Goal: Transaction & Acquisition: Purchase product/service

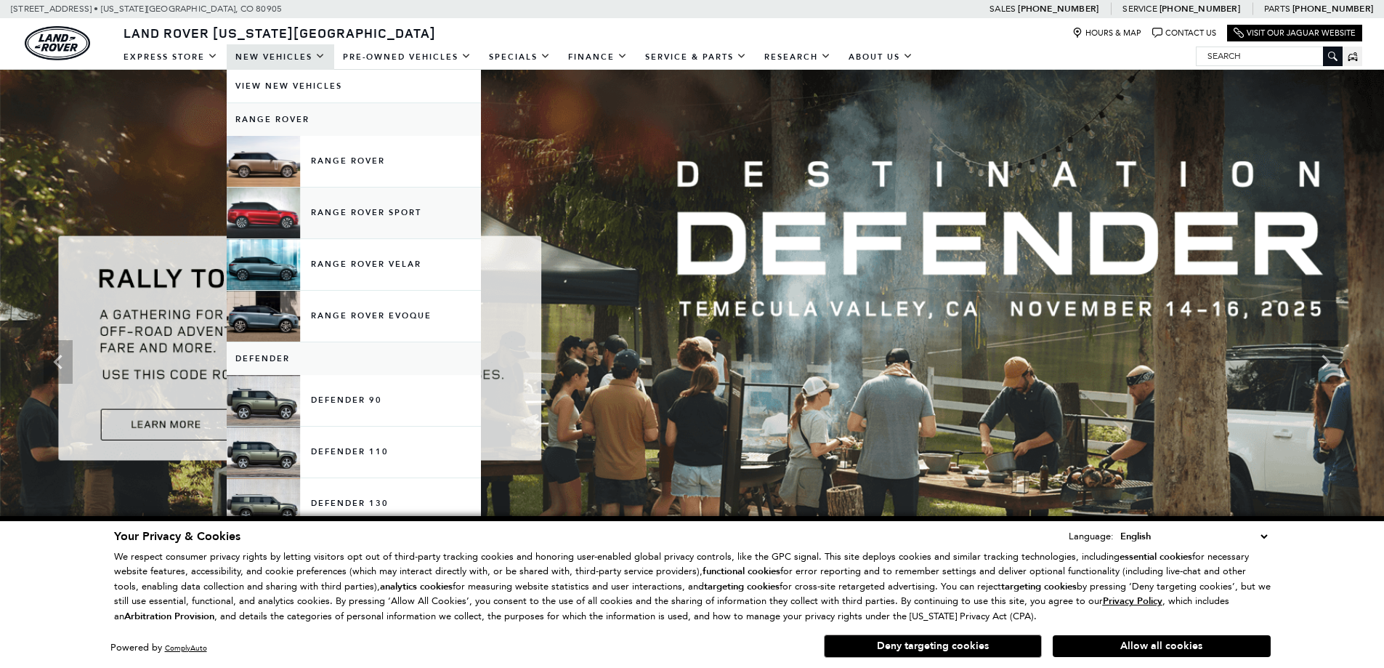
scroll to position [218, 0]
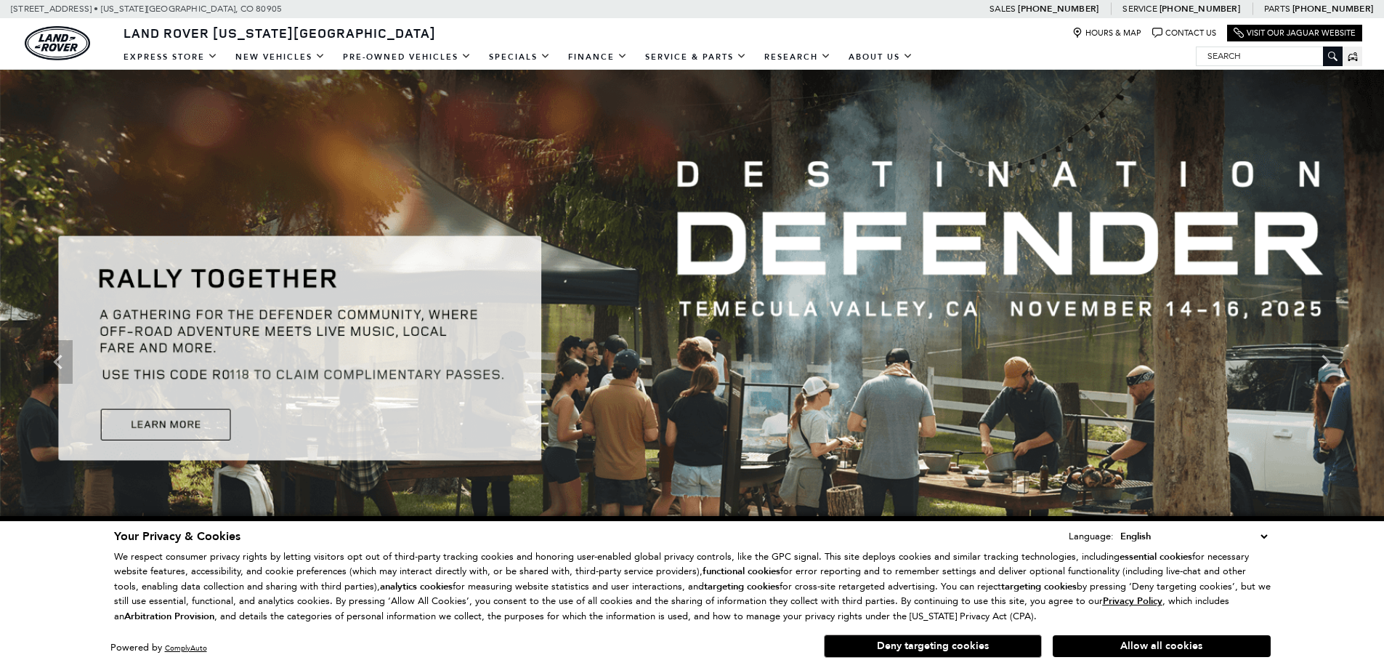
click at [1101, 646] on button "Allow all cookies" at bounding box center [1162, 646] width 218 height 22
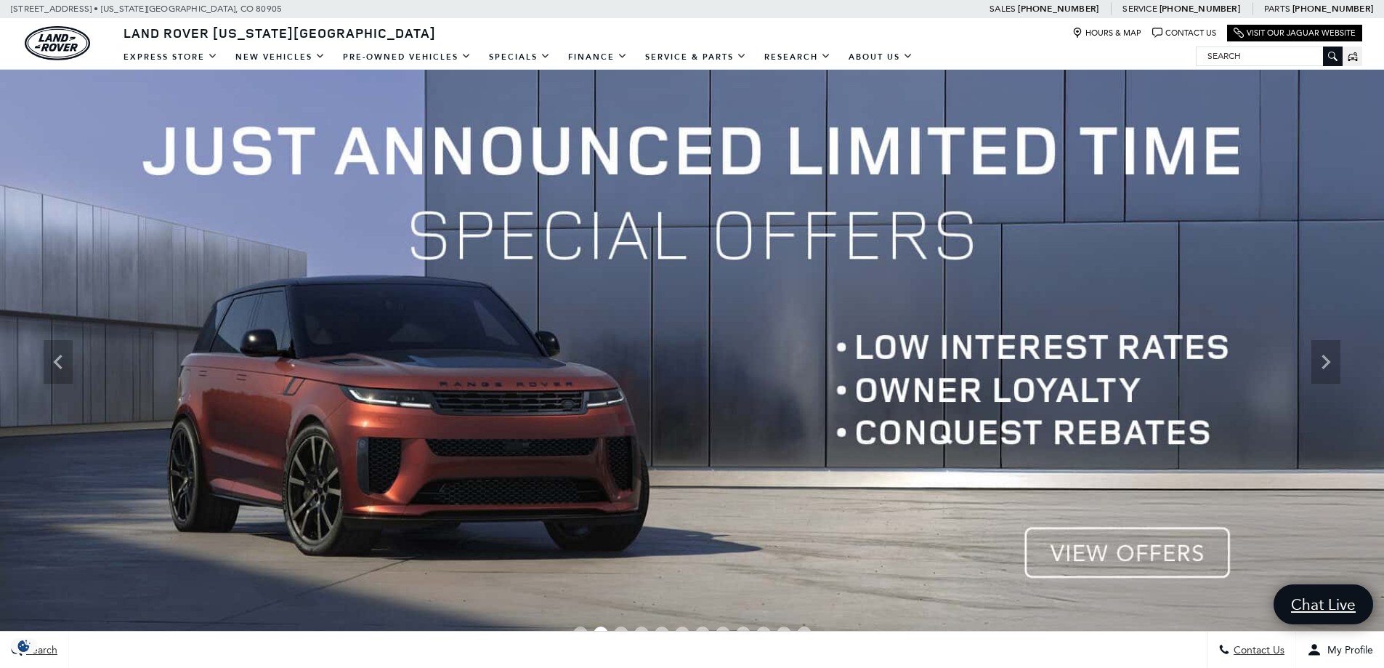
scroll to position [0, 0]
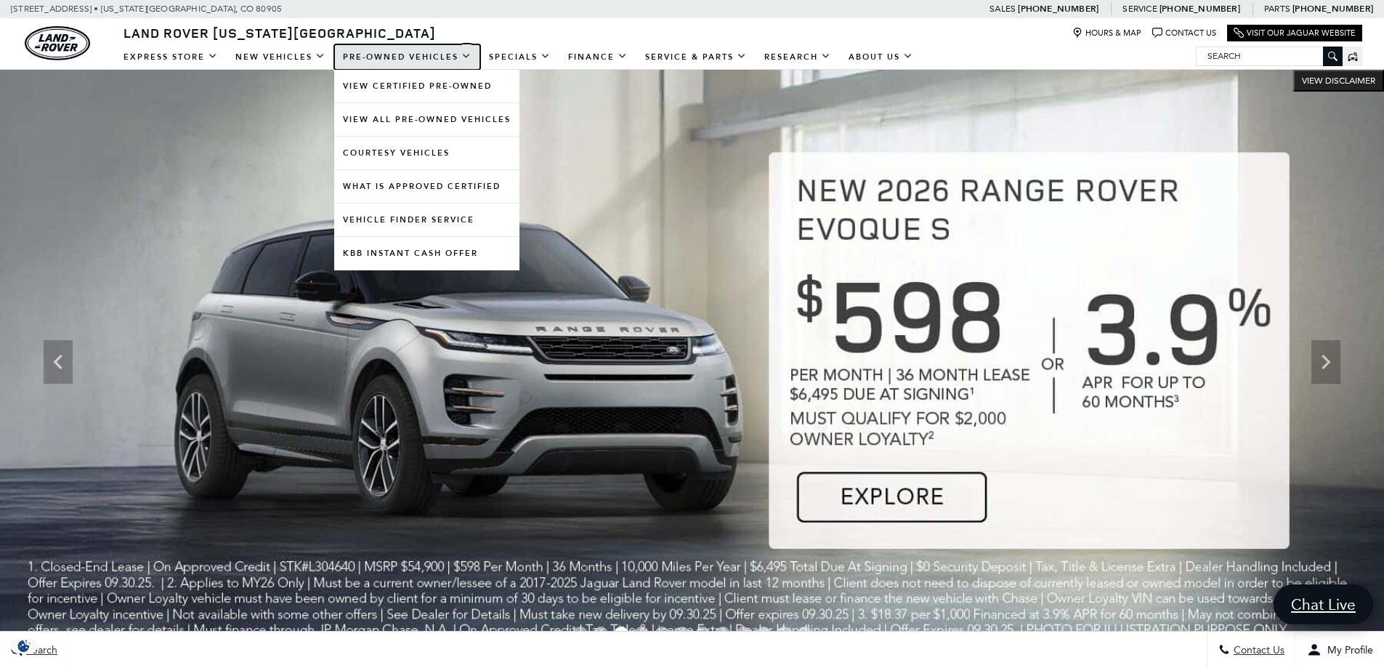
click at [383, 53] on link "Pre-Owned Vehicles" at bounding box center [407, 56] width 146 height 25
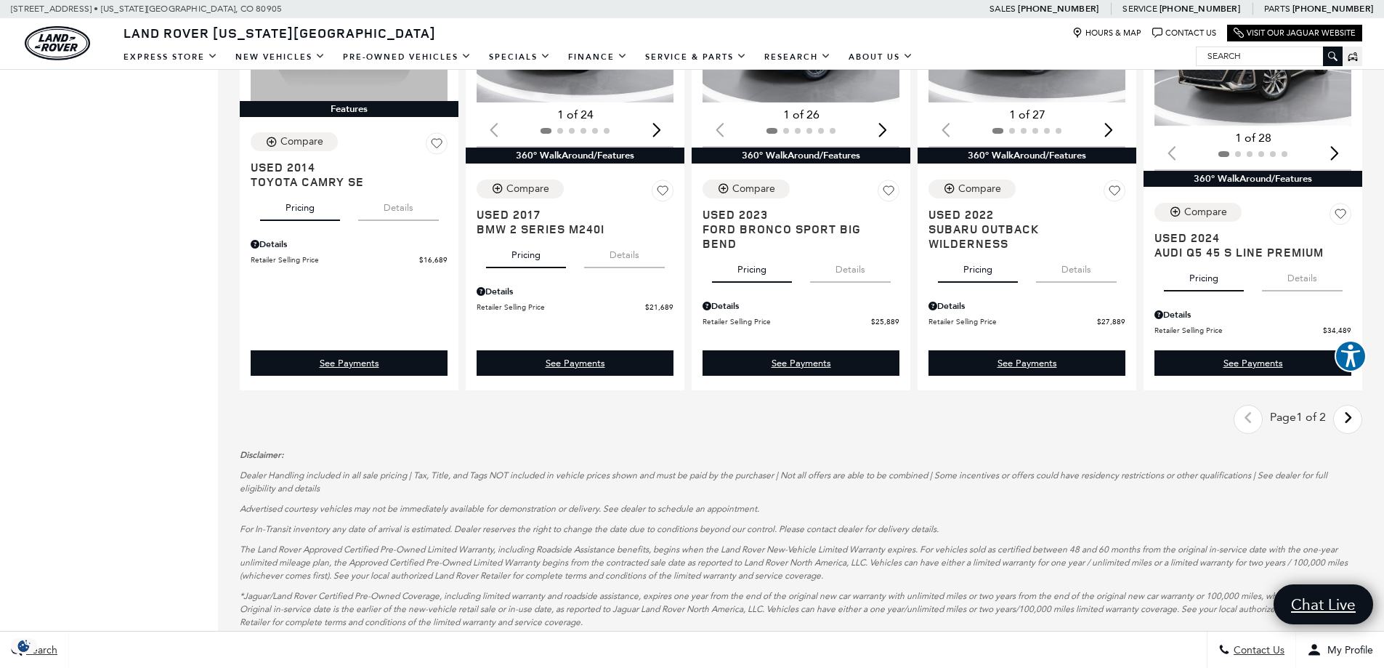
scroll to position [1816, 0]
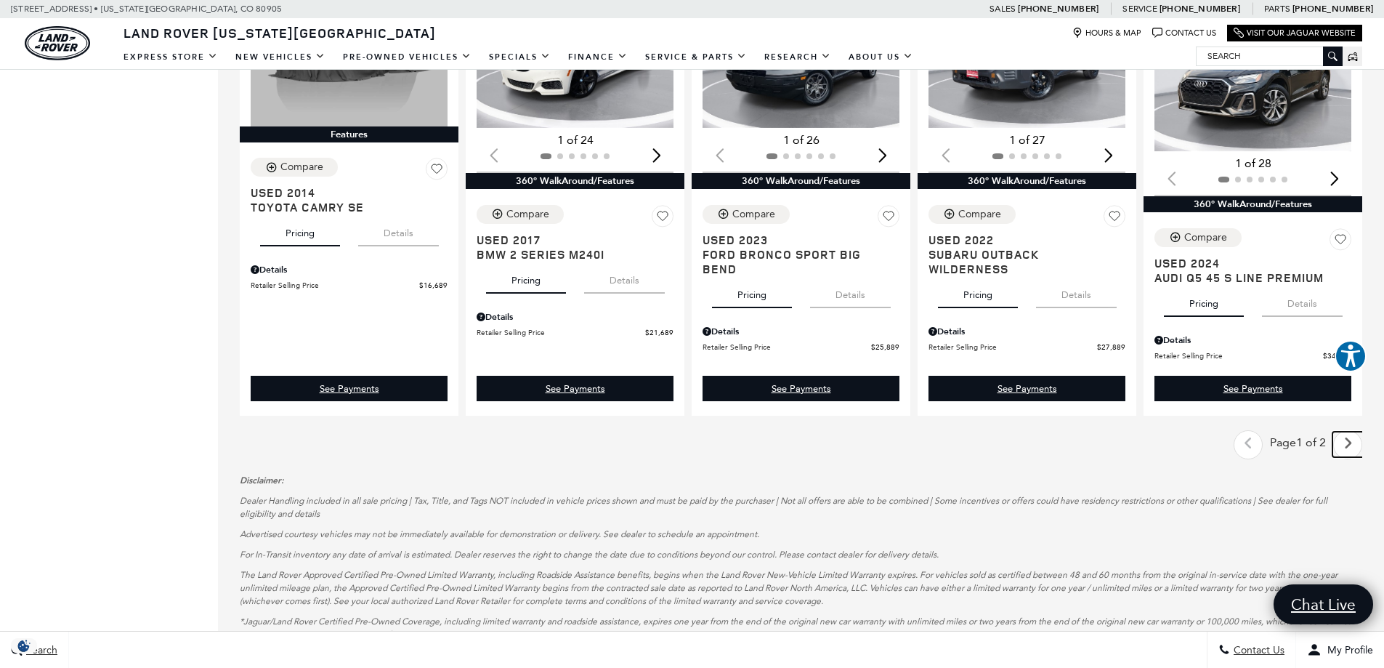
click at [1353, 449] on icon "next page" at bounding box center [1347, 442] width 9 height 23
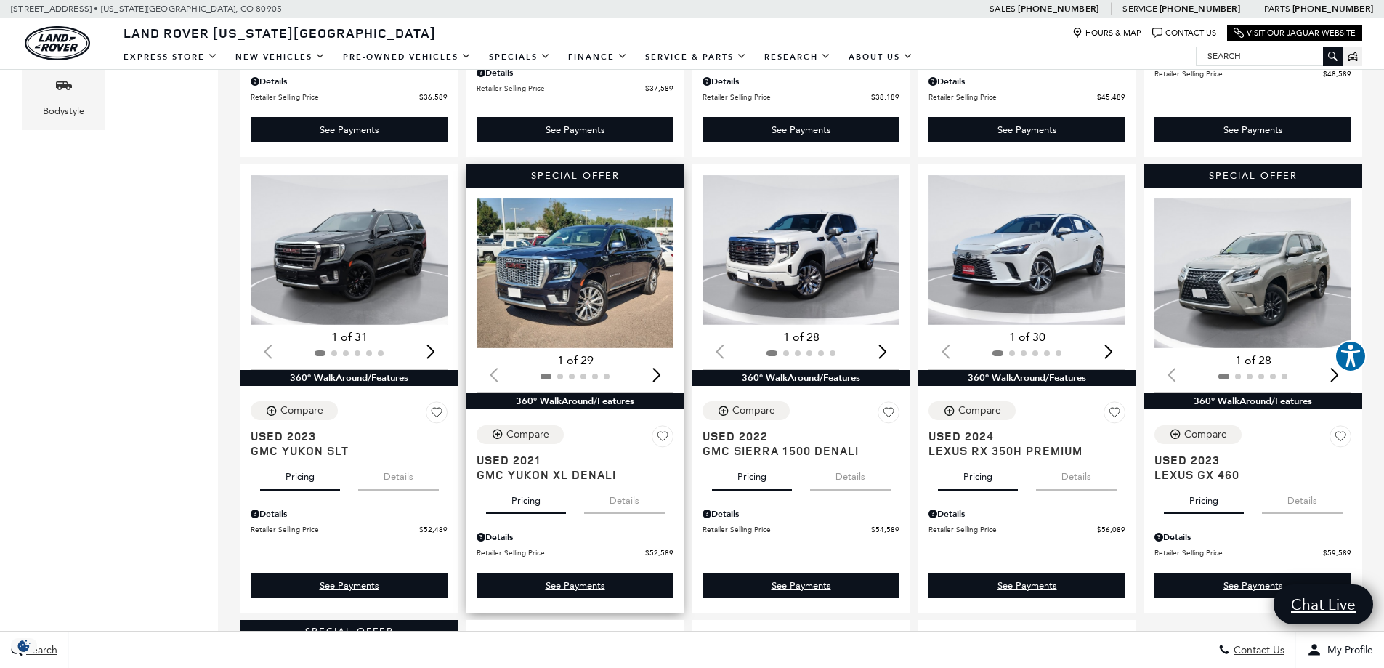
scroll to position [581, 0]
